Goal: Find specific page/section: Find specific page/section

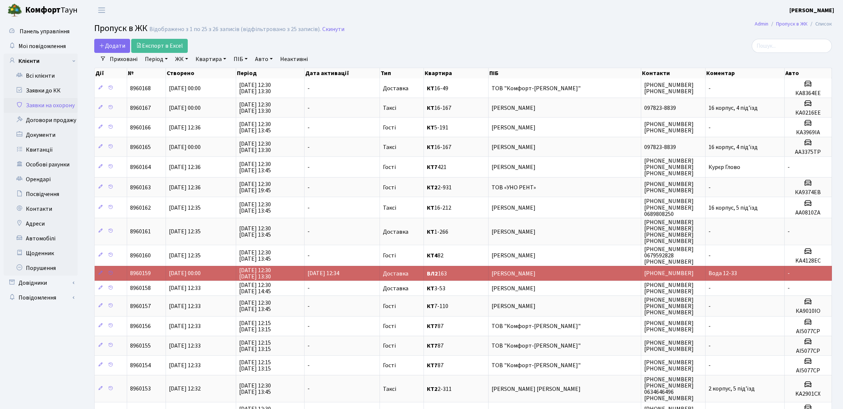
select select "25"
click at [30, 76] on link "Всі клієнти" at bounding box center [41, 75] width 74 height 15
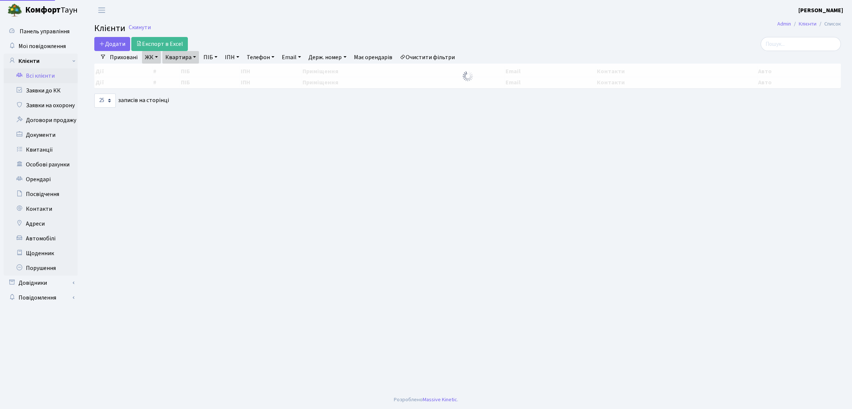
select select "25"
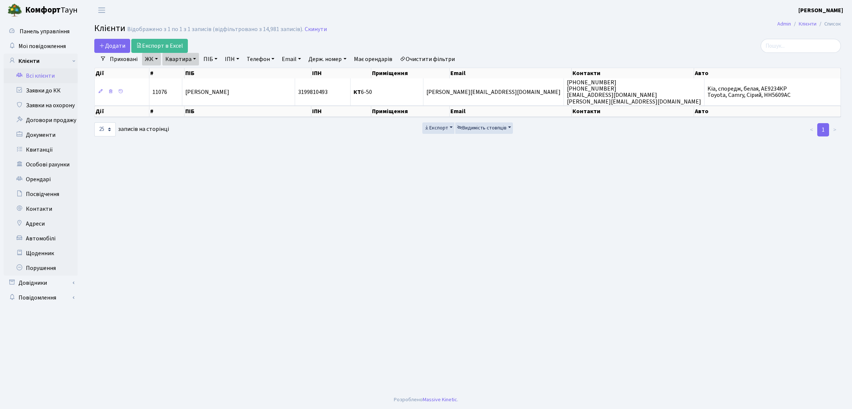
click at [153, 62] on link "ЖК" at bounding box center [151, 59] width 19 height 13
click at [147, 72] on span "×" at bounding box center [148, 72] width 3 height 7
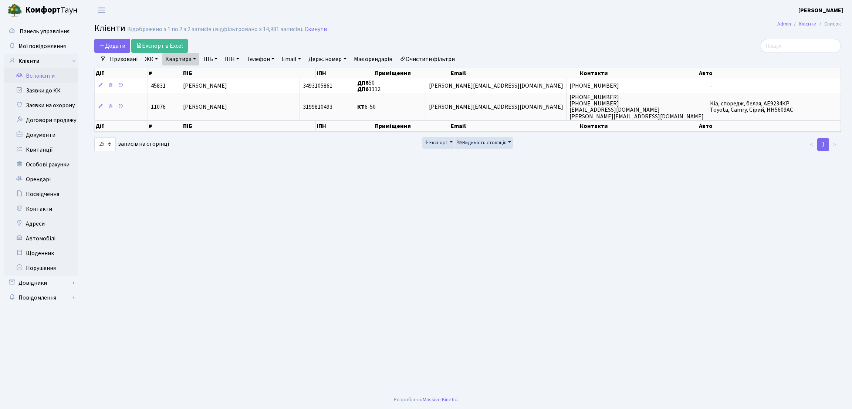
click at [174, 60] on link "Квартира" at bounding box center [180, 59] width 37 height 13
click at [211, 76] on icon at bounding box center [213, 74] width 6 height 6
